Goal: Information Seeking & Learning: Find specific fact

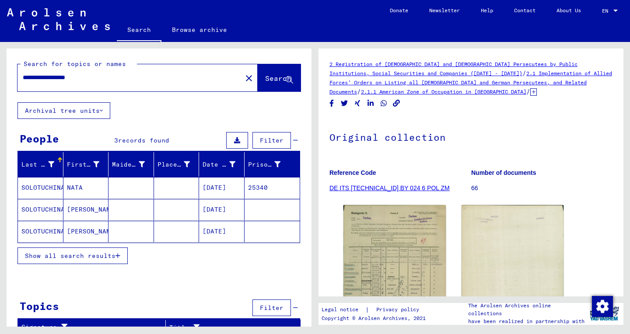
click at [81, 207] on mat-cell "[PERSON_NAME]" at bounding box center [86, 209] width 46 height 21
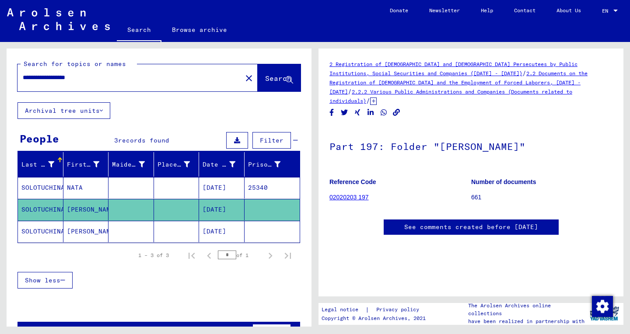
scroll to position [68, 0]
click at [38, 81] on input "**********" at bounding box center [130, 77] width 214 height 9
type input "**********"
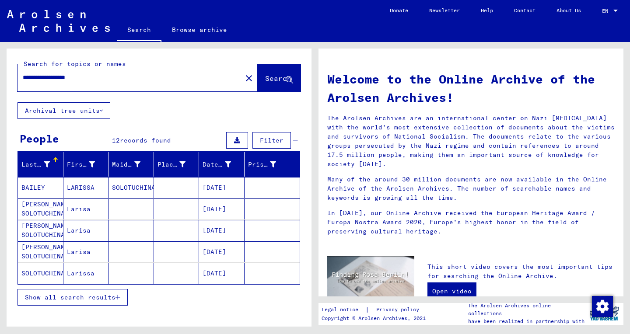
click at [60, 305] on button "Show all search results" at bounding box center [73, 297] width 110 height 17
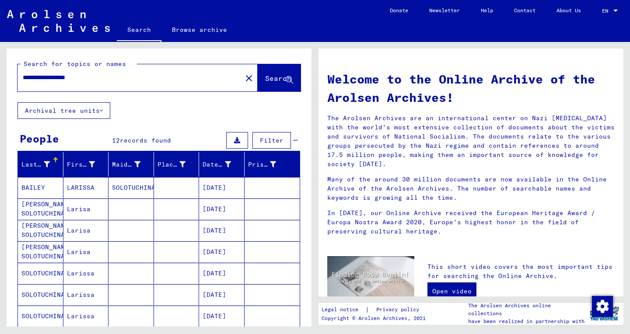
click at [89, 192] on mat-cell "LARISSA" at bounding box center [86, 187] width 46 height 21
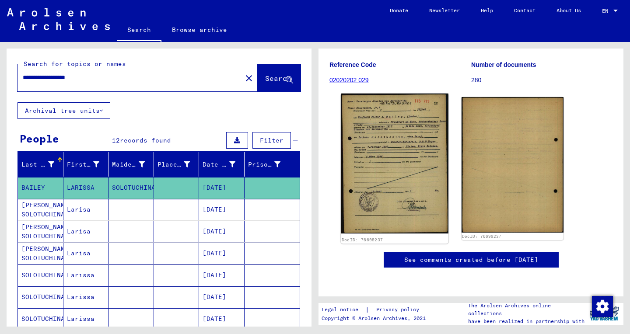
scroll to position [131, 0]
click at [405, 165] on img at bounding box center [394, 164] width 107 height 141
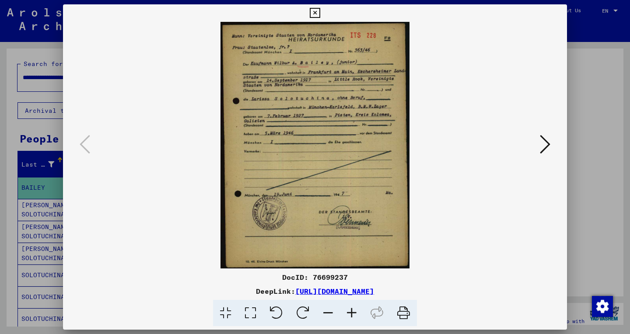
click at [248, 313] on icon at bounding box center [250, 313] width 25 height 27
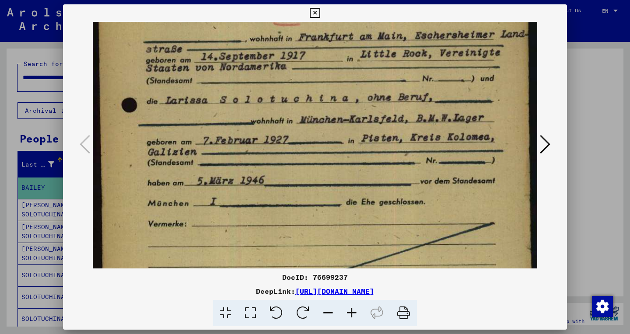
scroll to position [101, 0]
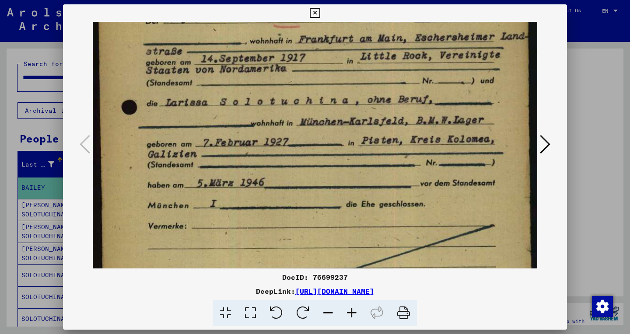
drag, startPoint x: 339, startPoint y: 199, endPoint x: 359, endPoint y: 98, distance: 103.0
click at [359, 98] on img at bounding box center [315, 212] width 445 height 582
click at [305, 183] on img at bounding box center [315, 212] width 445 height 582
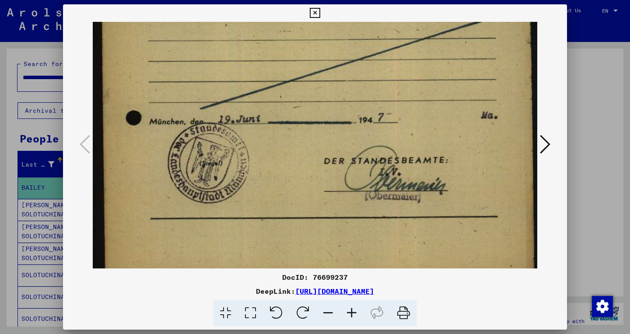
scroll to position [312, 0]
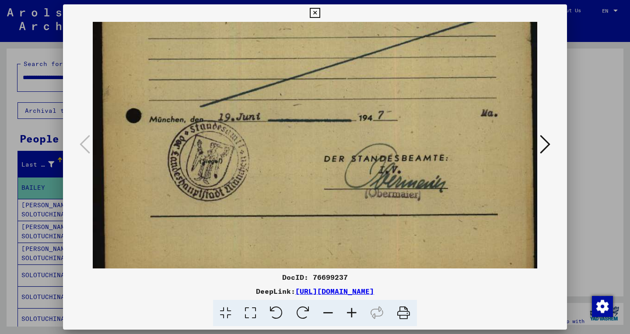
drag, startPoint x: 305, startPoint y: 182, endPoint x: 286, endPoint y: -28, distance: 211.4
click at [547, 144] on icon at bounding box center [545, 144] width 11 height 21
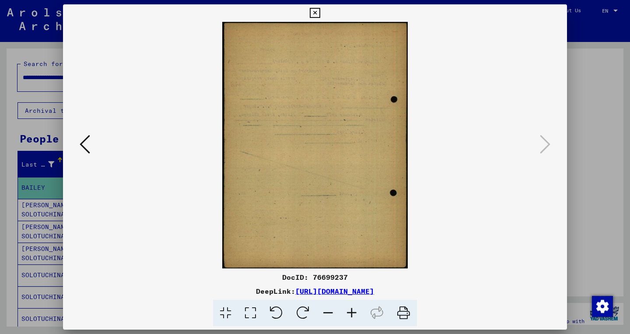
click at [320, 13] on icon at bounding box center [315, 13] width 10 height 11
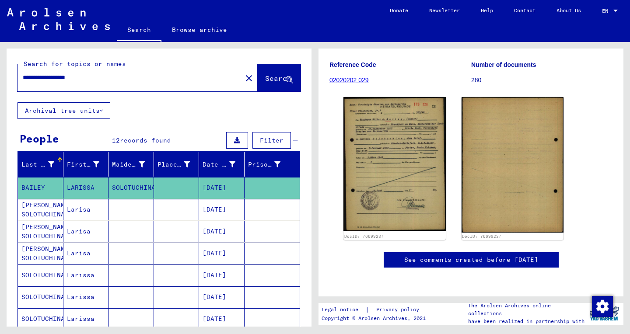
click at [235, 214] on mat-cell "[DATE]" at bounding box center [222, 209] width 46 height 21
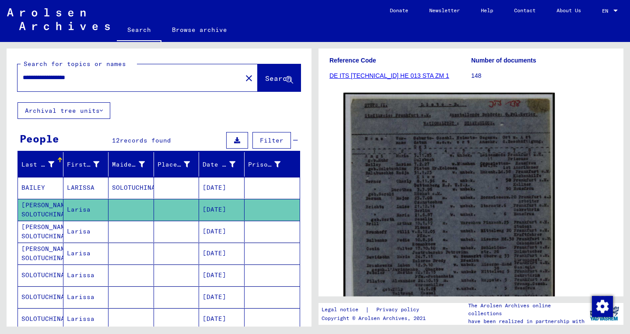
scroll to position [127, 0]
